Goal: Task Accomplishment & Management: Complete application form

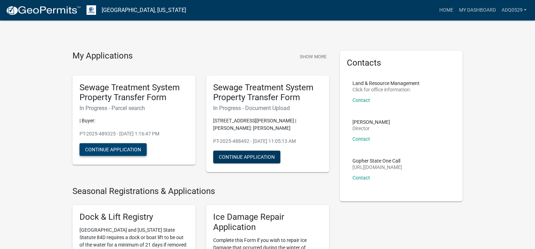
click at [128, 147] on button "Continue Application" at bounding box center [113, 149] width 67 height 13
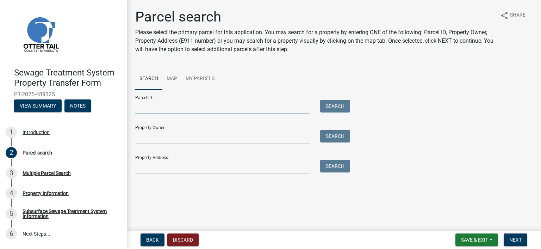
click at [198, 111] on input "Parcel ID:" at bounding box center [222, 107] width 174 height 14
click at [182, 107] on input "Parcel ID:" at bounding box center [222, 107] width 174 height 14
paste input "71.001.99.0472.001"
type input "71.001.99.0472.001"
click at [328, 100] on button "Search" at bounding box center [335, 106] width 30 height 13
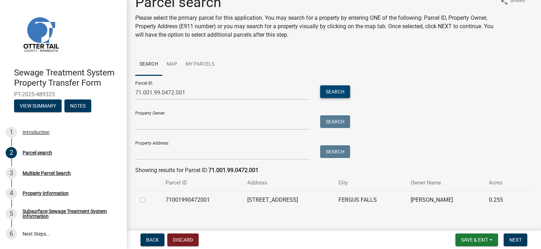
scroll to position [23, 0]
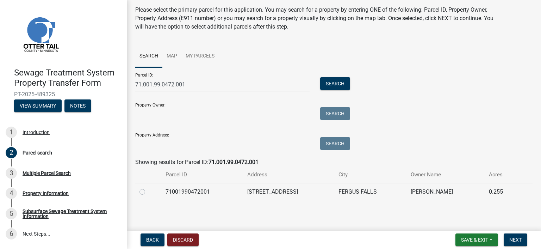
click at [145, 192] on div at bounding box center [148, 191] width 18 height 8
click at [148, 187] on label at bounding box center [148, 187] width 0 height 0
click at [148, 192] on input "radio" at bounding box center [150, 189] width 5 height 5
radio input "true"
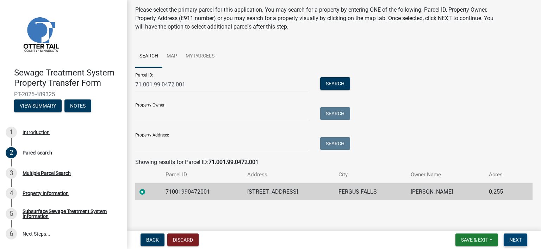
click at [515, 237] on span "Next" at bounding box center [515, 240] width 12 height 6
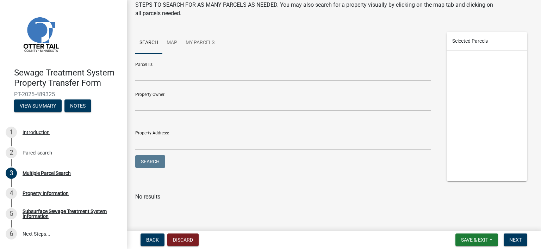
scroll to position [54, 0]
click at [523, 237] on button "Next" at bounding box center [515, 239] width 24 height 13
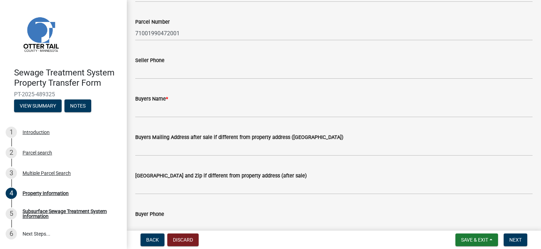
scroll to position [70, 0]
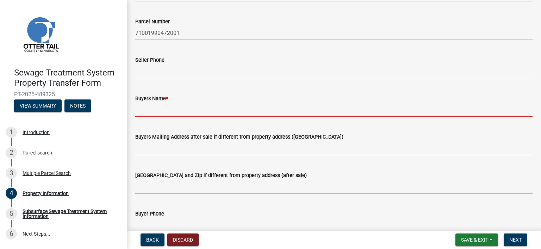
click at [168, 104] on input "Buyers Name *" at bounding box center [333, 109] width 397 height 14
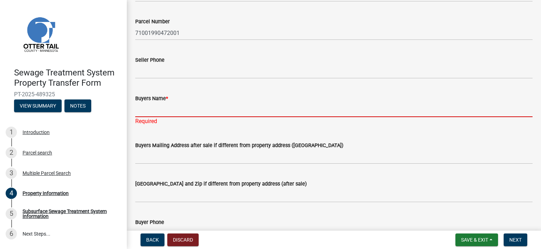
click at [146, 112] on input "Buyers Name *" at bounding box center [333, 109] width 397 height 14
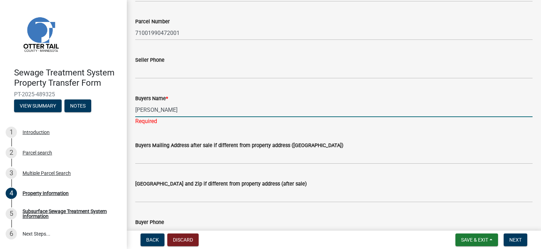
type input "[PERSON_NAME]"
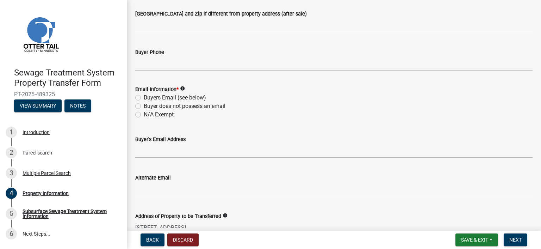
scroll to position [246, 0]
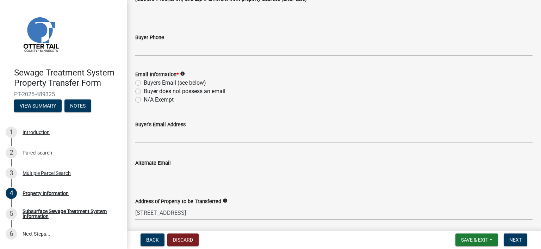
click at [170, 100] on label "N/A Exempt" at bounding box center [159, 99] width 30 height 8
click at [148, 100] on input "N/A Exempt" at bounding box center [146, 97] width 5 height 5
radio input "true"
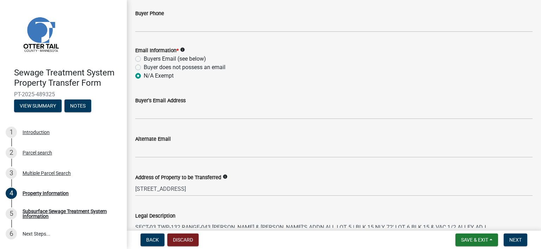
scroll to position [387, 0]
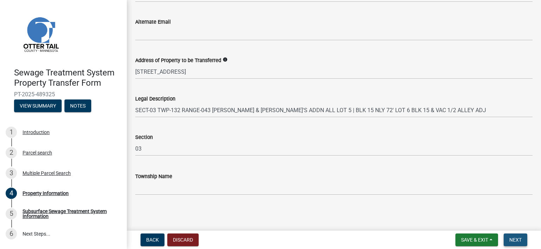
click at [507, 242] on button "Next" at bounding box center [515, 239] width 24 height 13
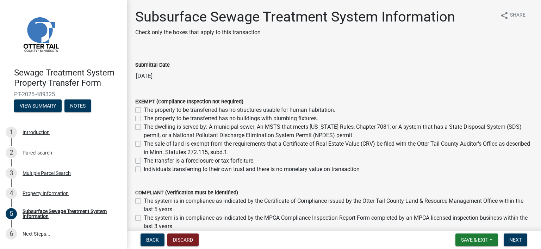
click at [144, 128] on label "The dwelling is served by: A municipal sewer; An MSTS that meets [US_STATE] Rul…" at bounding box center [338, 131] width 389 height 17
click at [144, 127] on input "The dwelling is served by: A municipal sewer; An MSTS that meets [US_STATE] Rul…" at bounding box center [146, 125] width 5 height 5
checkbox input "true"
checkbox input "false"
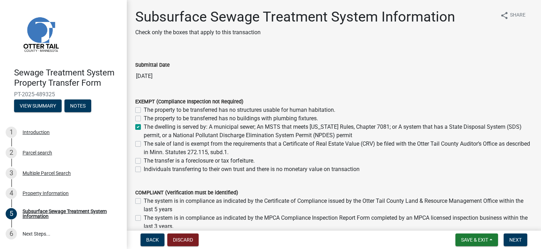
checkbox input "true"
checkbox input "false"
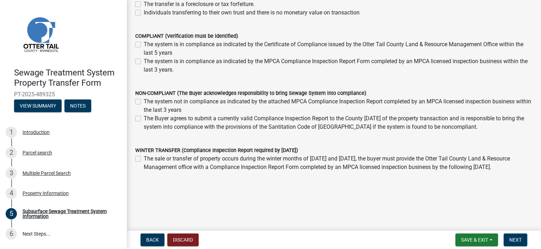
scroll to position [156, 0]
click at [518, 238] on span "Next" at bounding box center [515, 240] width 12 height 6
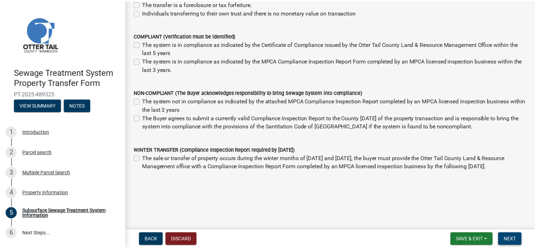
scroll to position [0, 0]
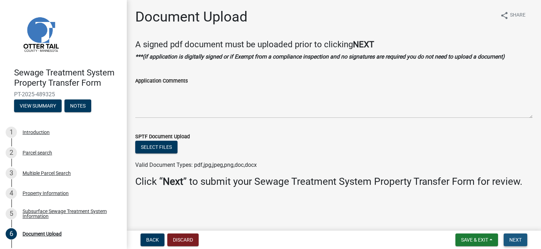
click at [515, 239] on span "Next" at bounding box center [515, 240] width 12 height 6
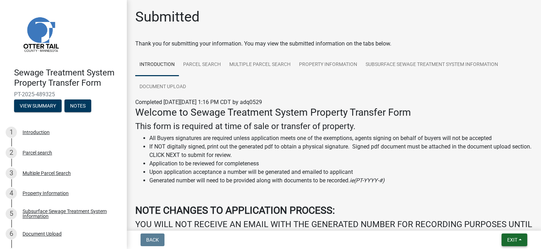
click at [516, 238] on span "Exit" at bounding box center [512, 240] width 10 height 6
click at [501, 222] on button "Save & Exit" at bounding box center [499, 221] width 56 height 17
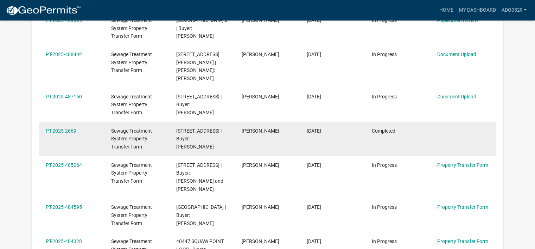
scroll to position [199, 0]
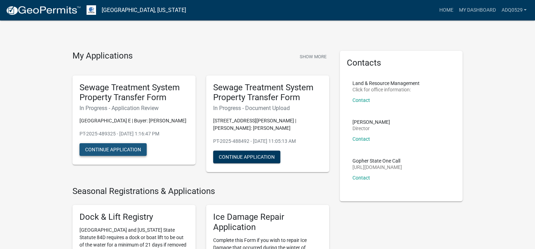
click at [126, 155] on button "Continue Application" at bounding box center [113, 149] width 67 height 13
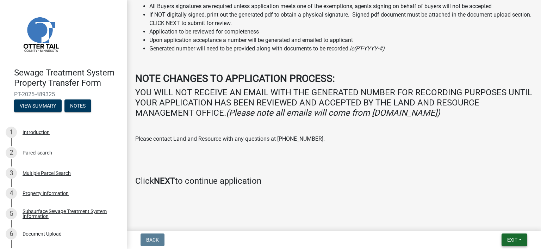
click at [514, 237] on span "Exit" at bounding box center [512, 240] width 10 height 6
click at [504, 224] on button "Save & Exit" at bounding box center [499, 221] width 56 height 17
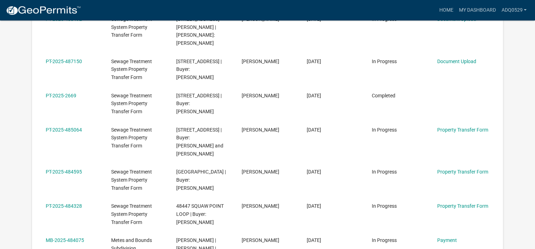
scroll to position [234, 0]
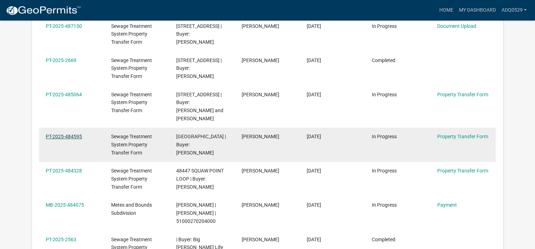
click at [65, 133] on link "PT-2025-484595" at bounding box center [64, 136] width 36 height 6
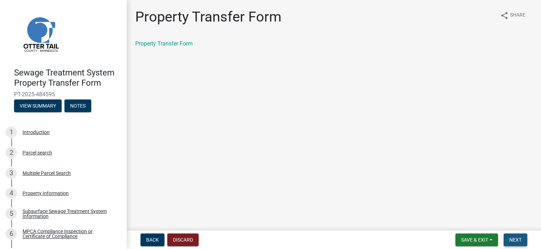
click at [515, 240] on span "Next" at bounding box center [515, 240] width 12 height 6
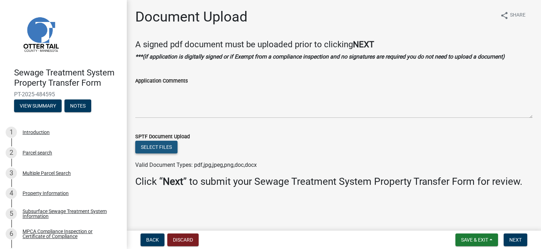
click at [162, 149] on button "Select files" at bounding box center [156, 146] width 42 height 13
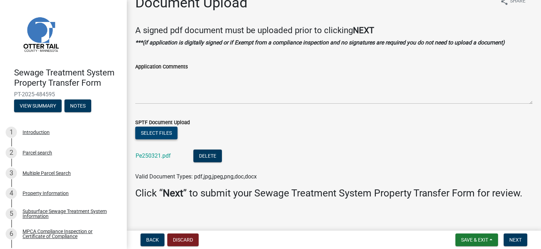
scroll to position [18, 0]
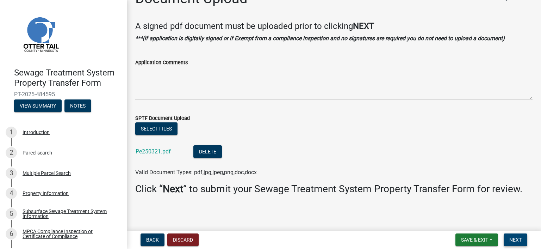
click at [514, 238] on span "Next" at bounding box center [515, 240] width 12 height 6
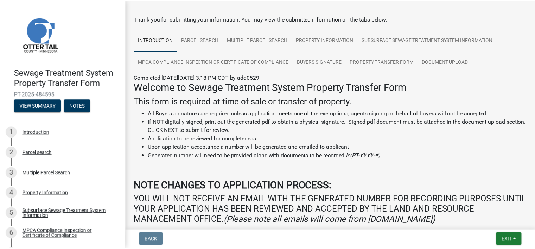
scroll to position [132, 0]
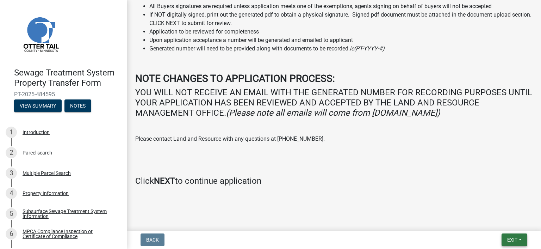
click at [512, 242] on span "Exit" at bounding box center [512, 240] width 10 height 6
click at [501, 222] on button "Save & Exit" at bounding box center [499, 221] width 56 height 17
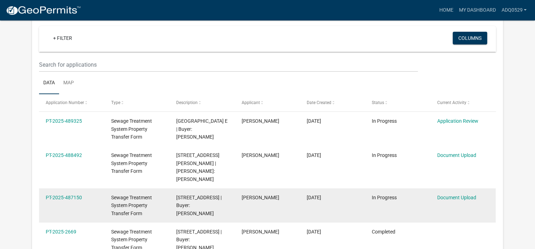
scroll to position [58, 0]
